Goal: Task Accomplishment & Management: Manage account settings

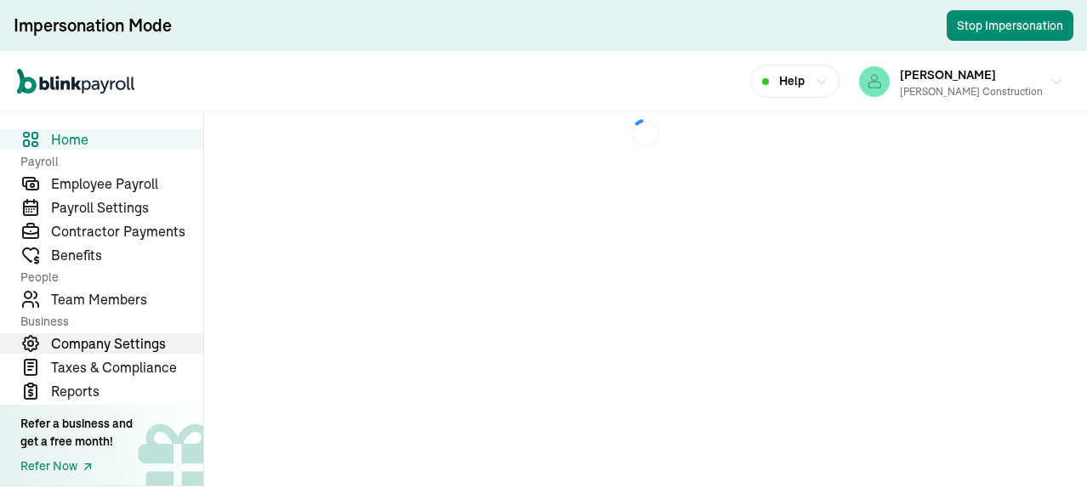
click at [113, 339] on span "Company Settings" at bounding box center [127, 343] width 152 height 20
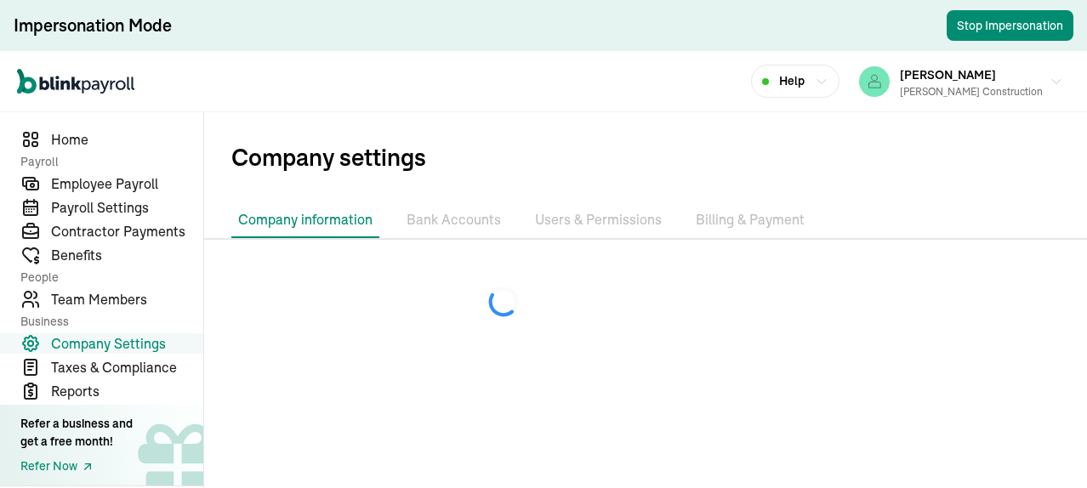
click at [456, 225] on li "Bank Accounts" at bounding box center [454, 220] width 108 height 36
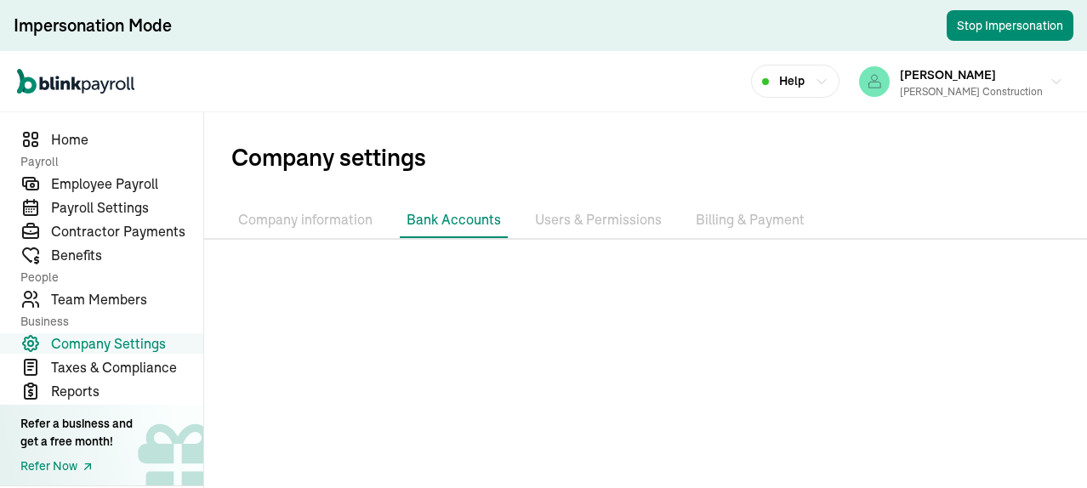
scroll to position [92, 0]
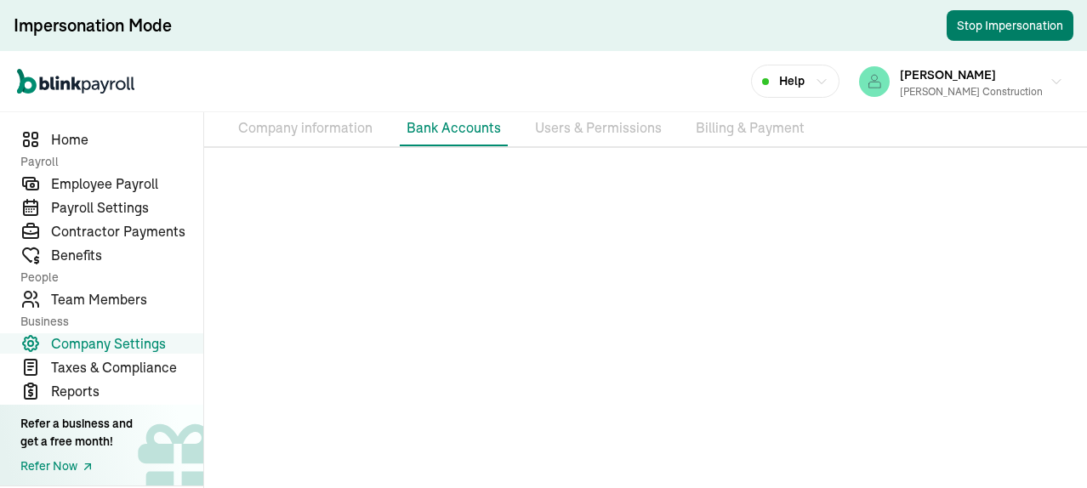
click at [1010, 22] on button "Stop Impersonation" at bounding box center [1010, 25] width 127 height 31
